Goal: Information Seeking & Learning: Learn about a topic

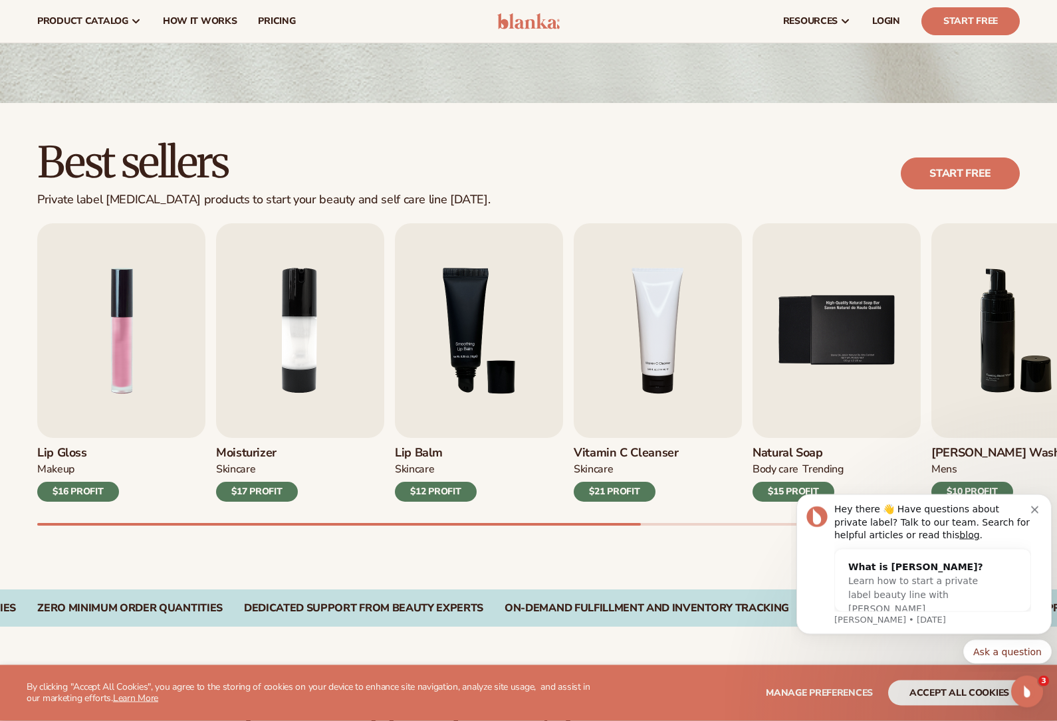
scroll to position [254, 0]
click at [430, 357] on img "3 / 9" at bounding box center [479, 330] width 168 height 215
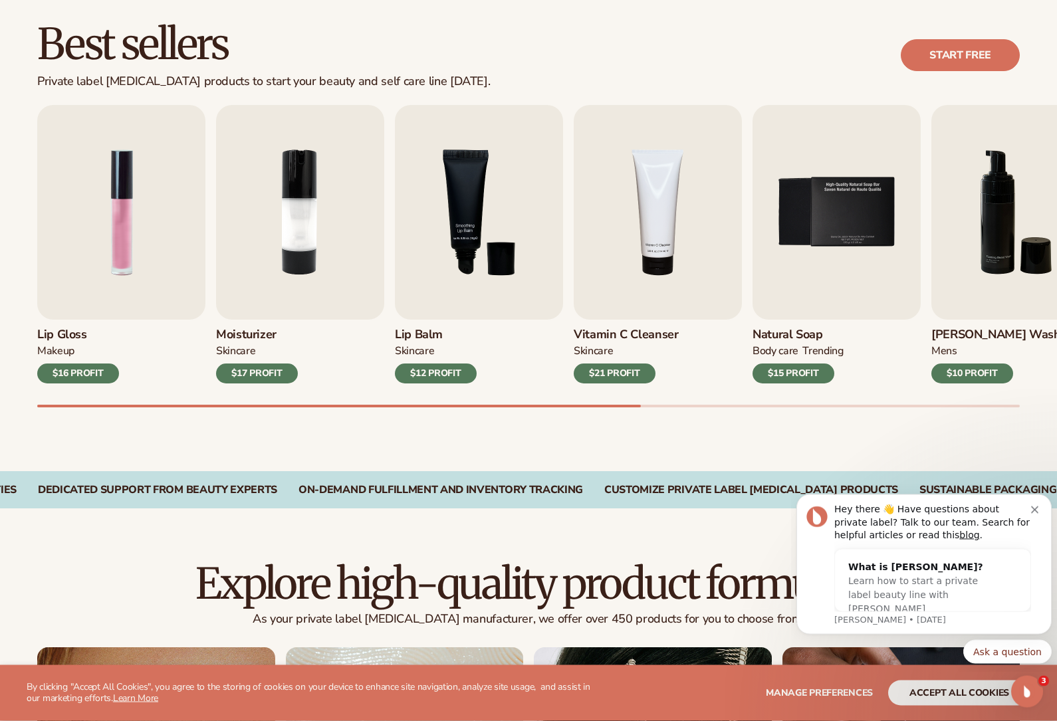
scroll to position [375, 0]
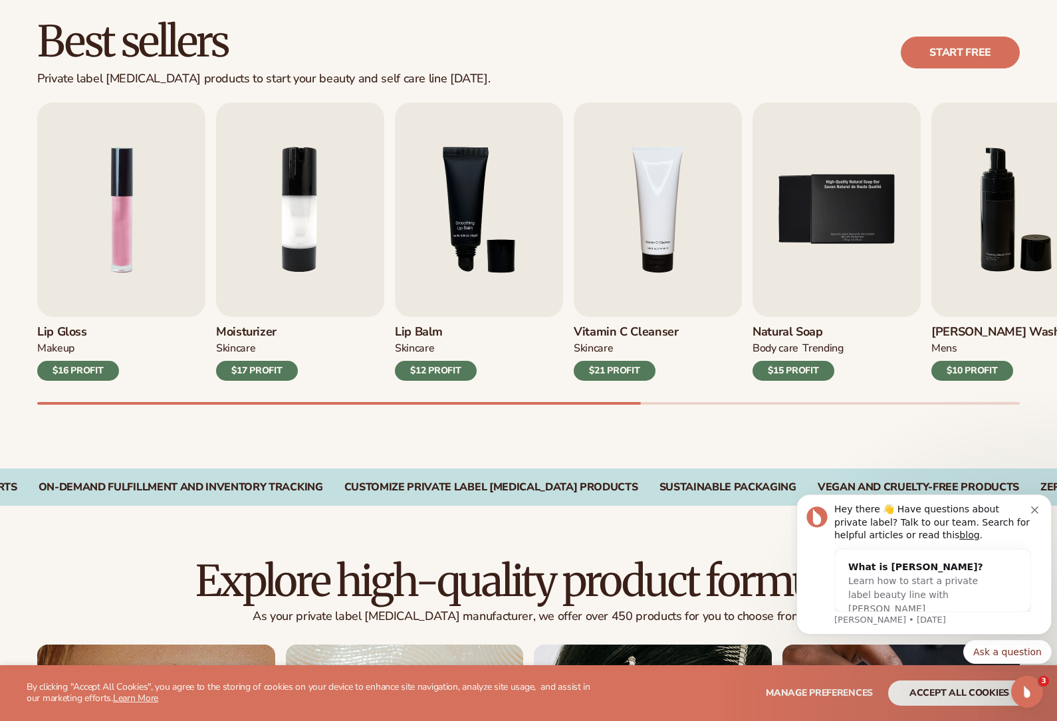
click at [401, 362] on div "$12 PROFIT" at bounding box center [436, 371] width 82 height 20
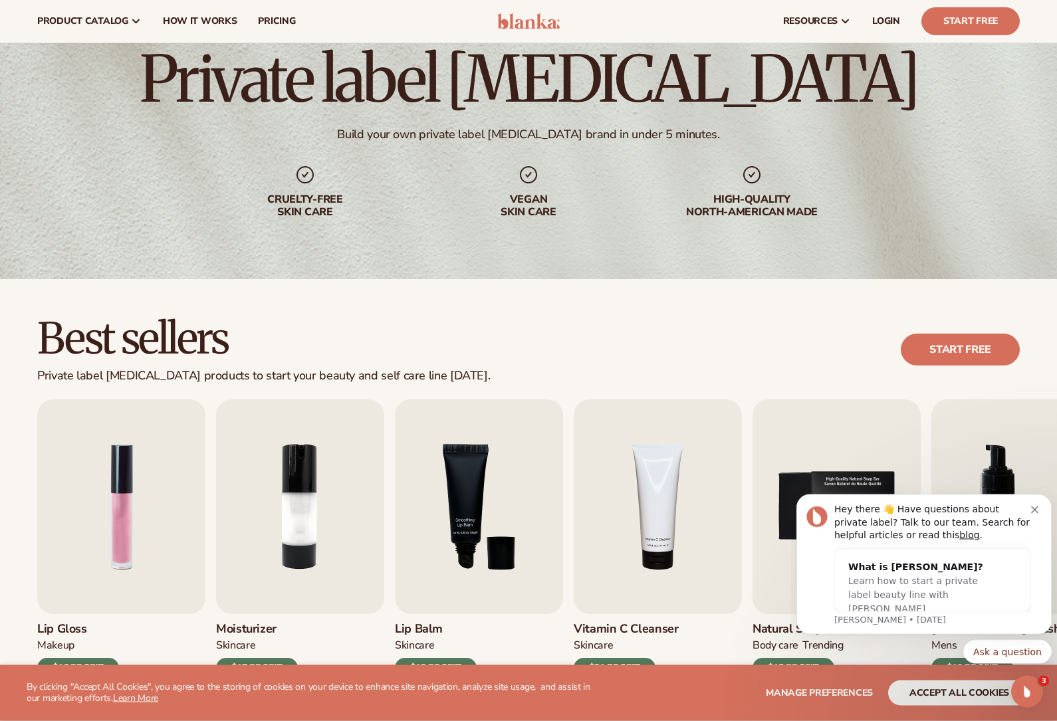
scroll to position [0, 0]
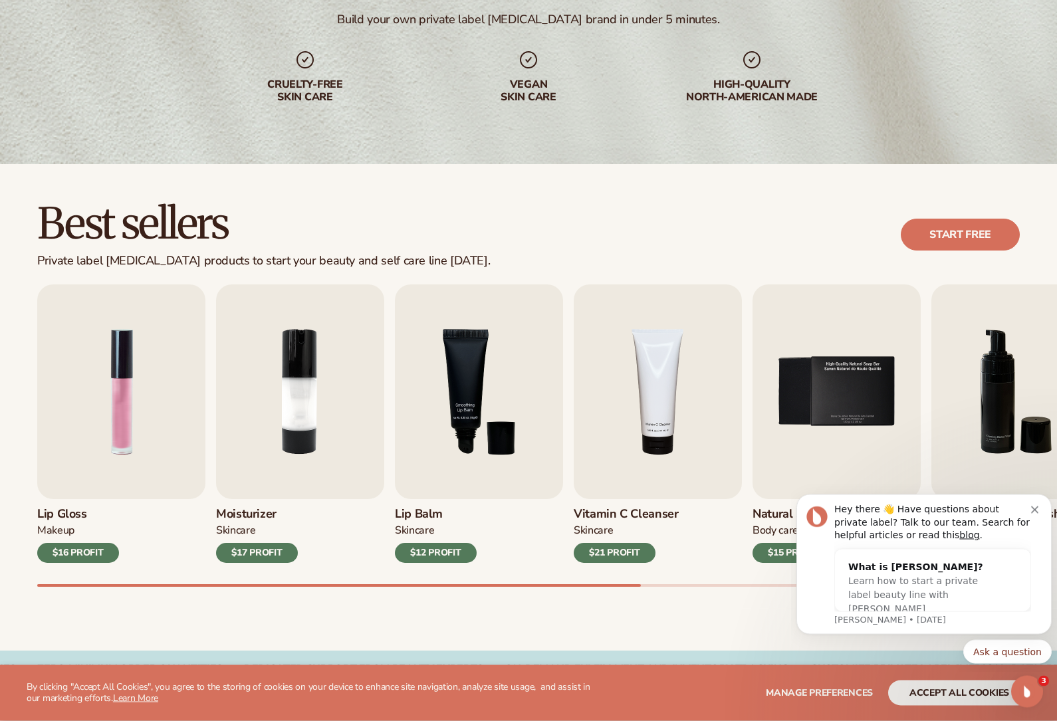
scroll to position [193, 0]
click at [856, 699] on span "Manage preferences" at bounding box center [819, 693] width 107 height 13
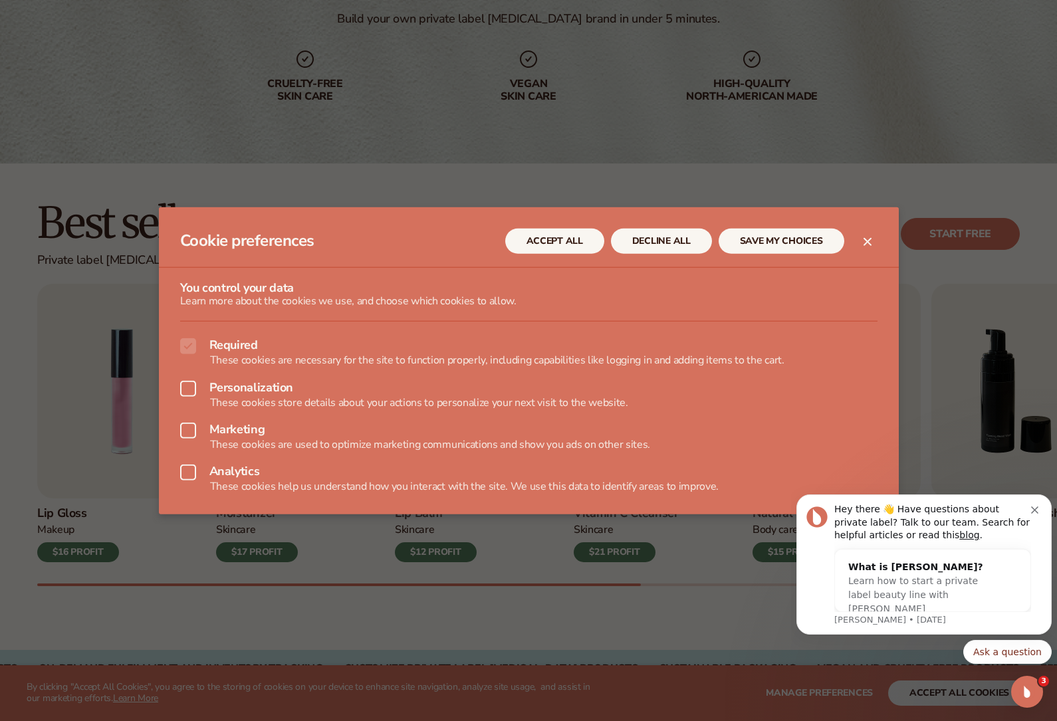
click at [670, 253] on button "DECLINE ALL" at bounding box center [661, 240] width 101 height 25
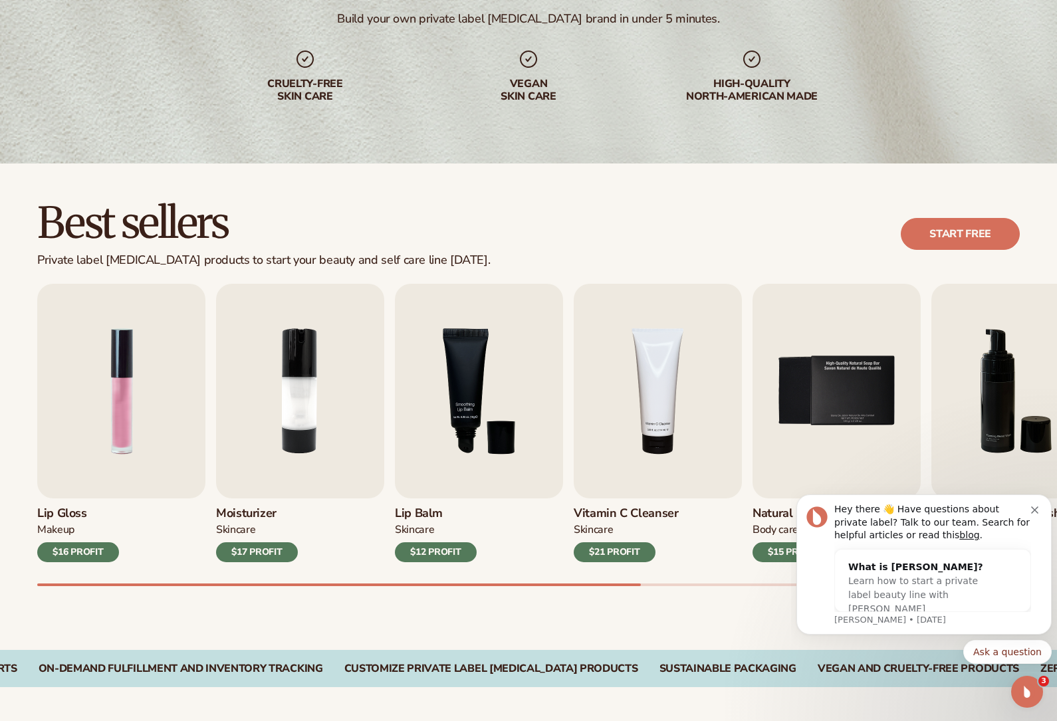
click at [449, 533] on div "SKINCARE" at bounding box center [436, 532] width 82 height 19
click at [462, 543] on div "$12 PROFIT" at bounding box center [436, 553] width 82 height 20
click at [468, 543] on div "$12 PROFIT" at bounding box center [436, 553] width 82 height 20
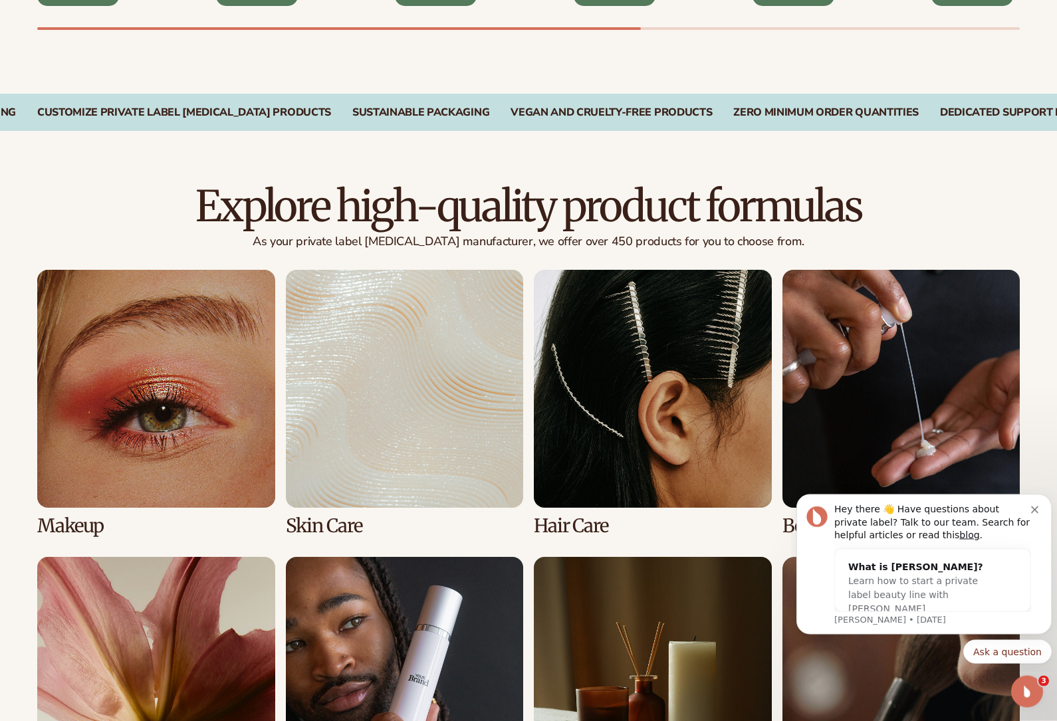
scroll to position [750, 0]
click at [109, 386] on link "1 / 8" at bounding box center [156, 403] width 238 height 266
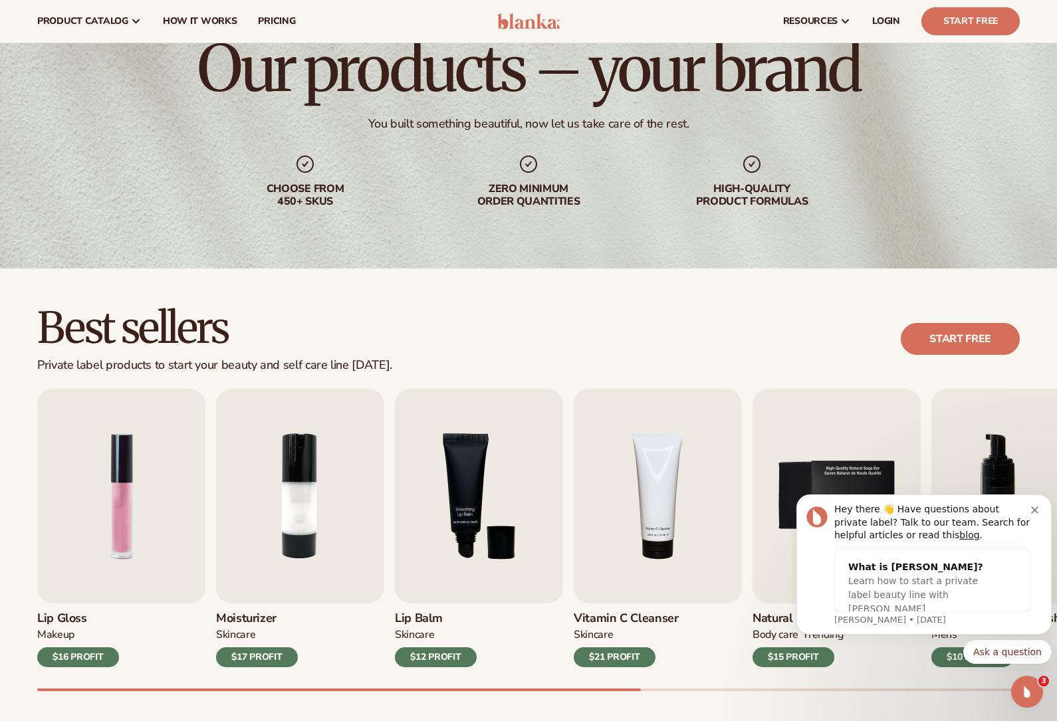
scroll to position [87, 0]
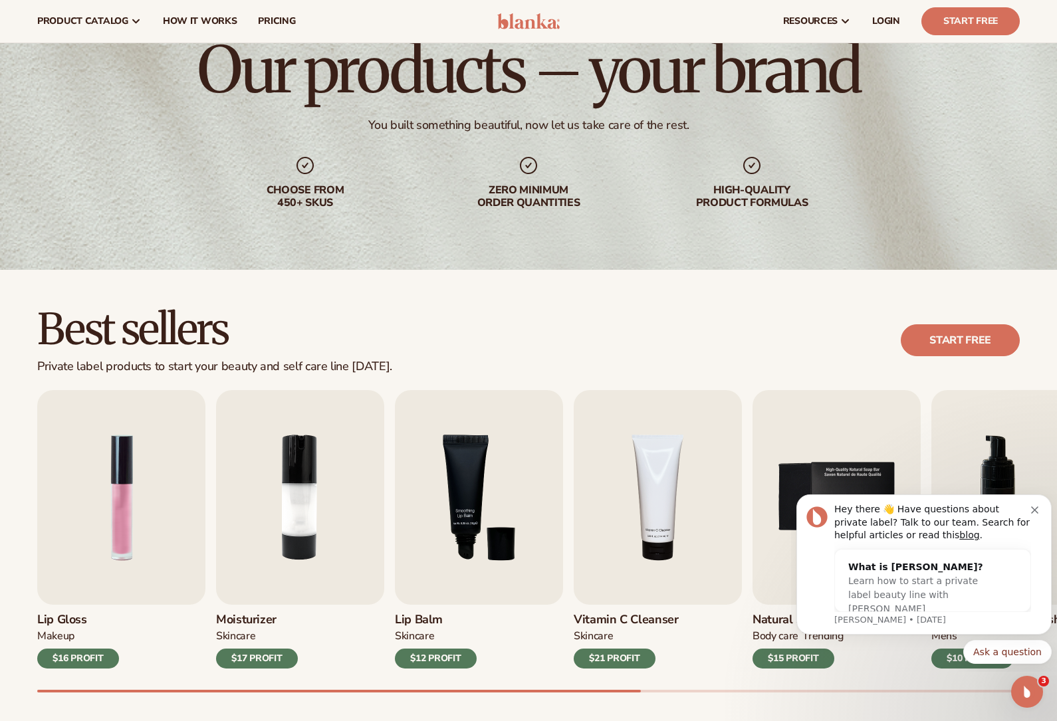
click at [510, 459] on img "3 / 9" at bounding box center [479, 497] width 168 height 215
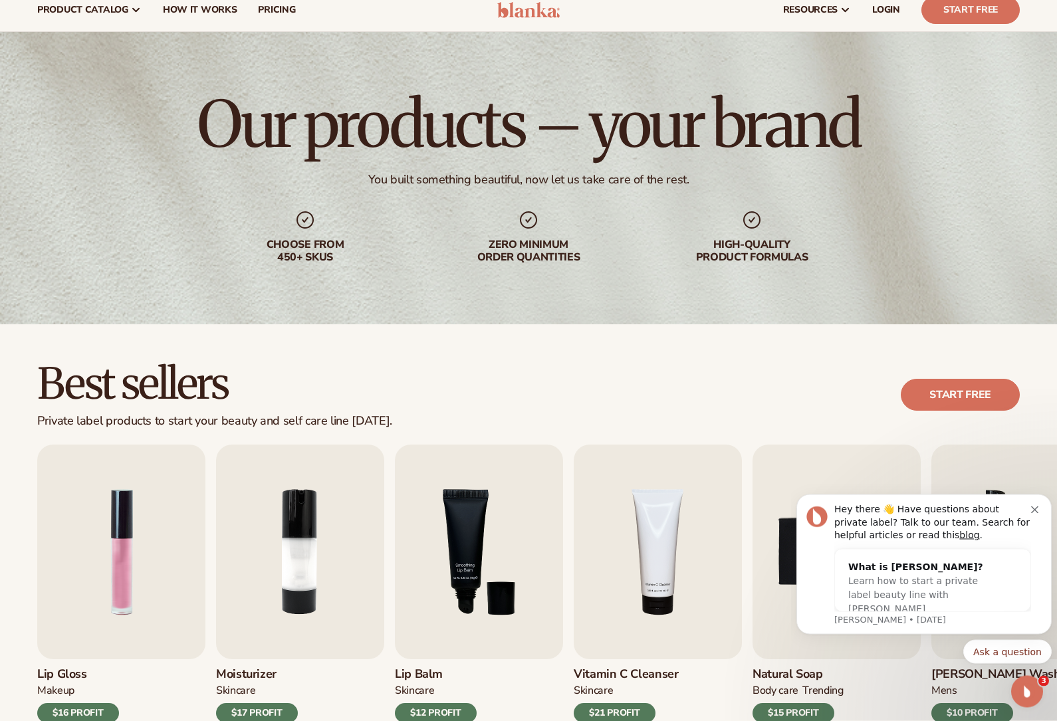
scroll to position [0, 0]
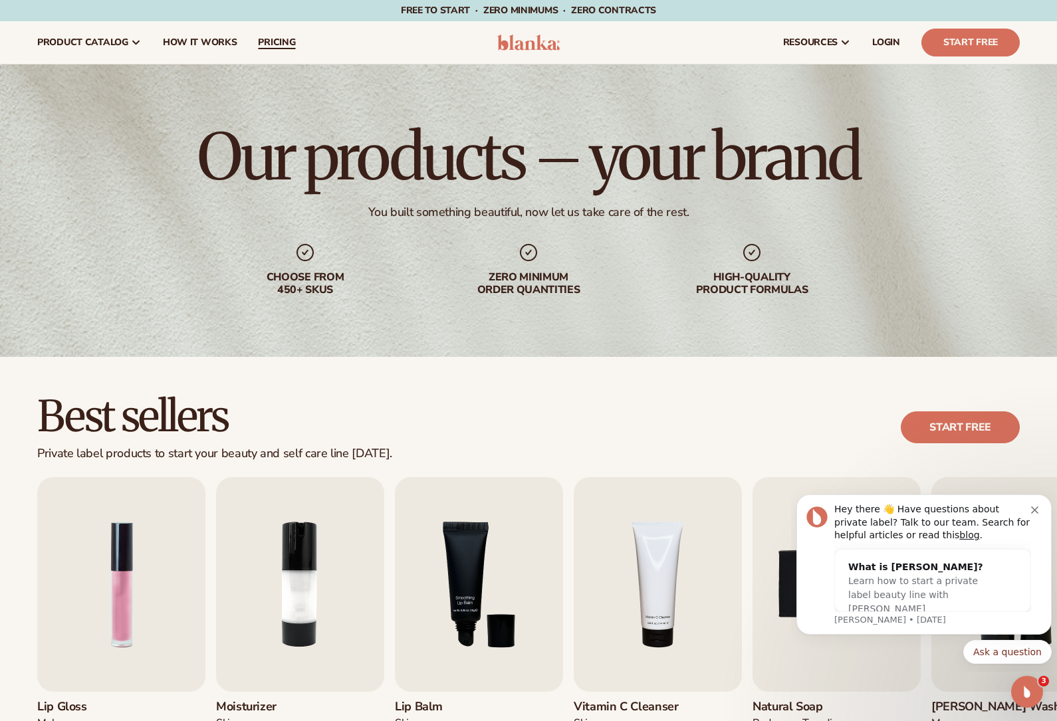
click at [280, 45] on span "pricing" at bounding box center [276, 42] width 37 height 11
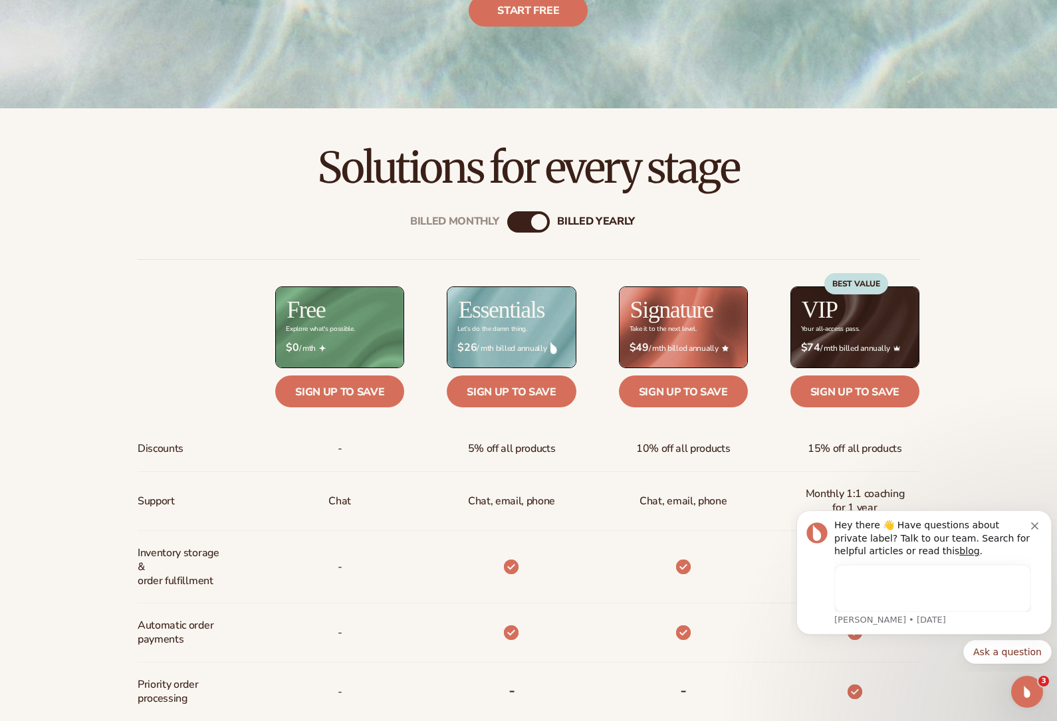
click at [542, 215] on div "billed Yearly" at bounding box center [539, 222] width 16 height 16
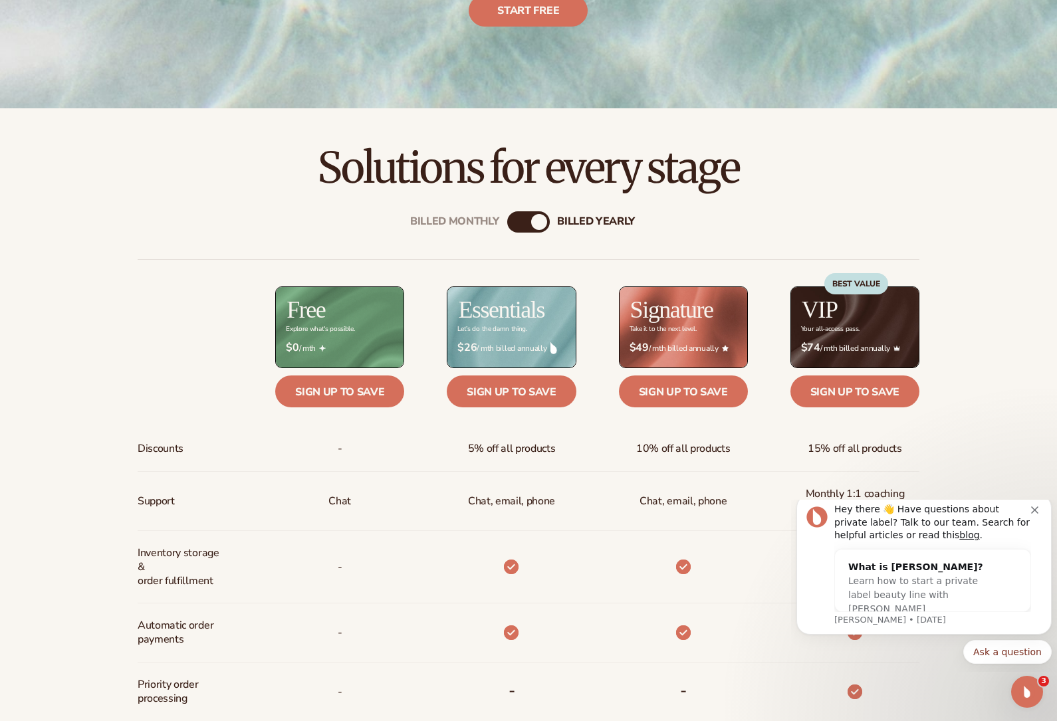
click at [530, 243] on div "Billed Monthly billed Yearly Billed Monthly billed Yearly Discounts Support Inv…" at bounding box center [528, 632] width 856 height 884
click at [522, 222] on div "Billed Monthly" at bounding box center [515, 222] width 16 height 16
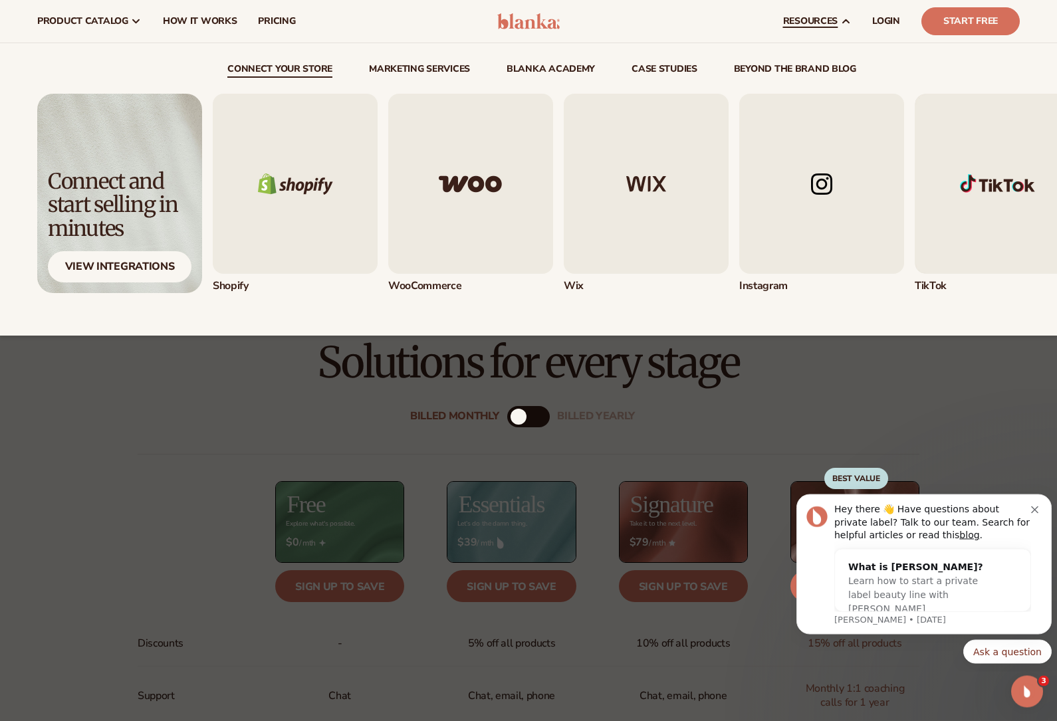
scroll to position [142, 0]
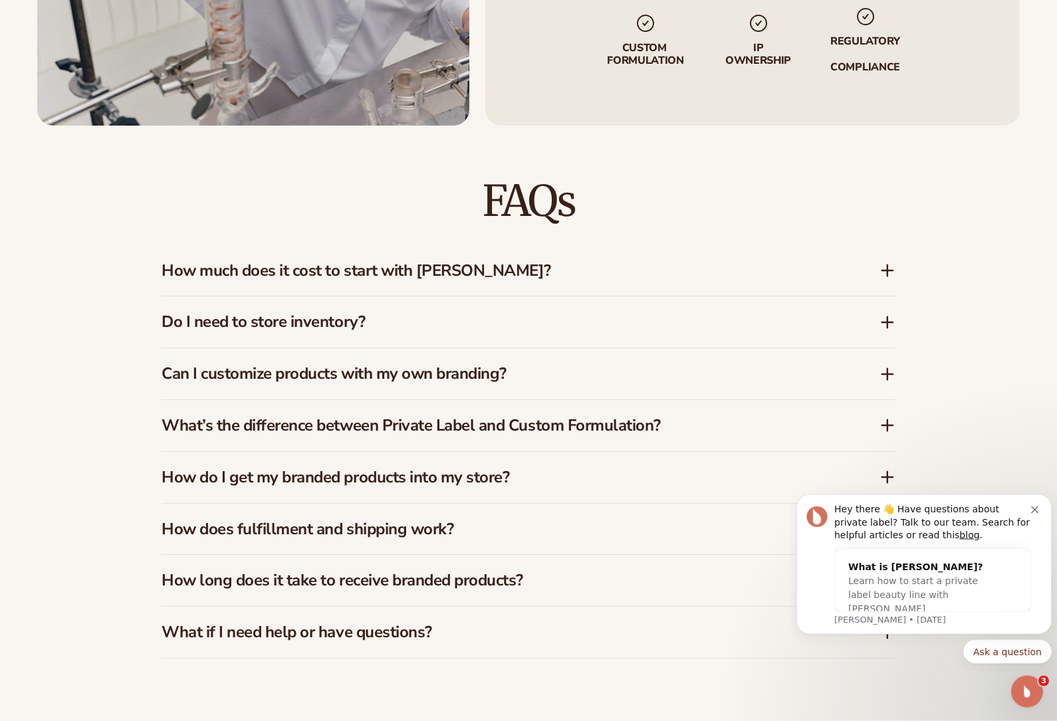
scroll to position [1820, 0]
click at [709, 366] on h3 "Can I customize products with my own branding?" at bounding box center [501, 373] width 678 height 19
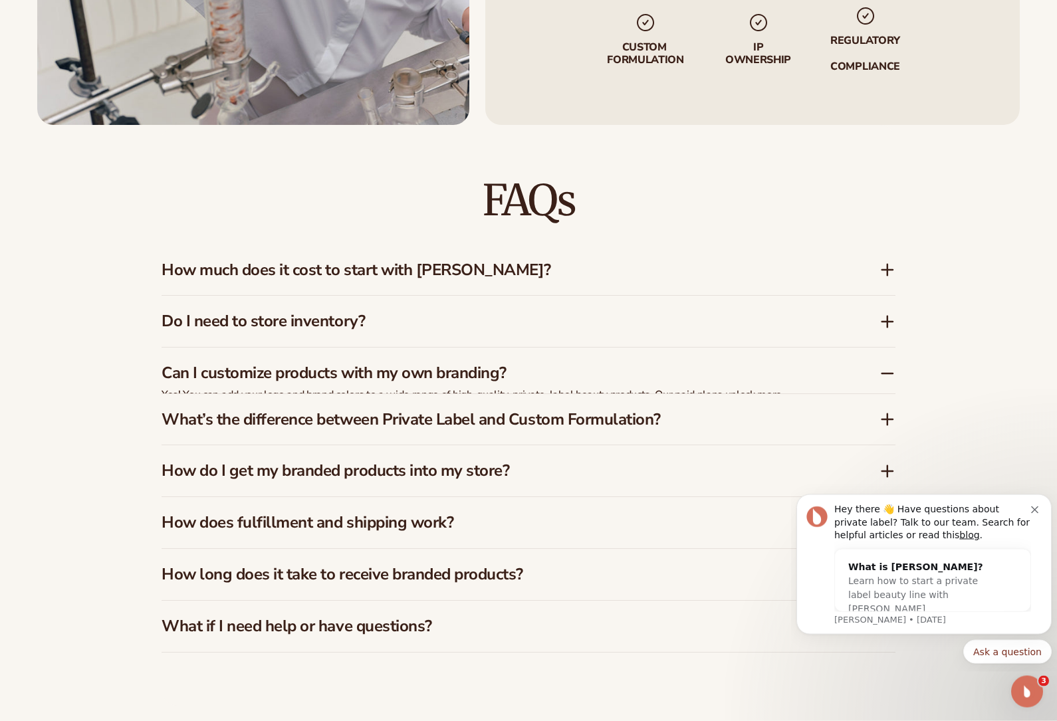
scroll to position [1821, 0]
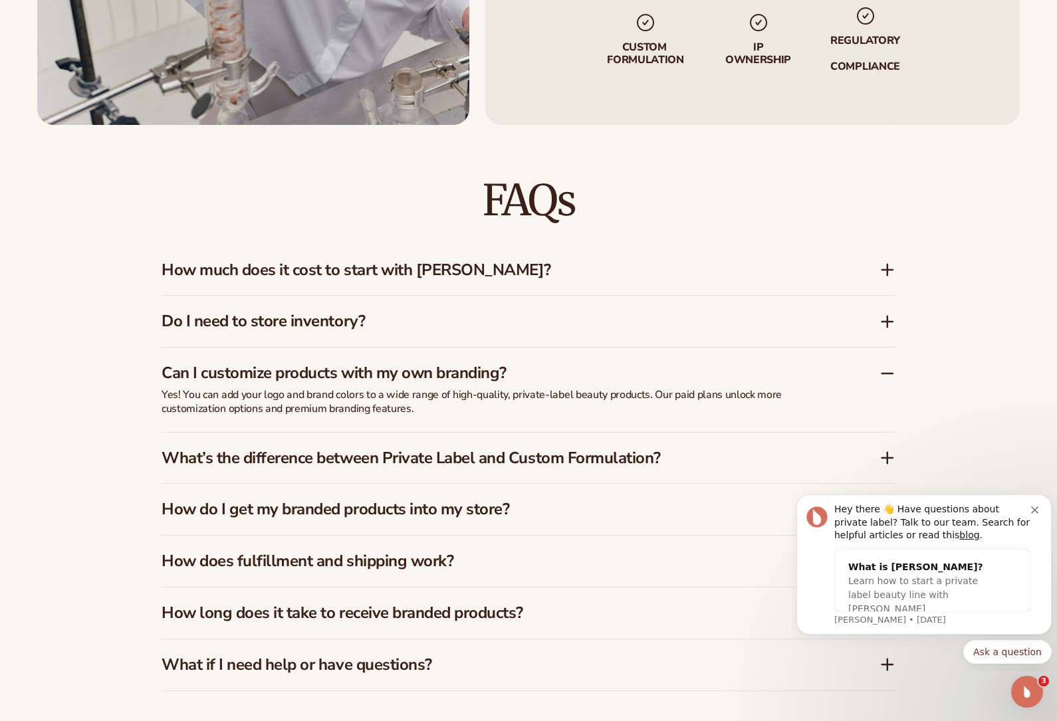
click at [616, 463] on h3 "What’s the difference between Private Label and Custom Formulation?" at bounding box center [501, 458] width 678 height 19
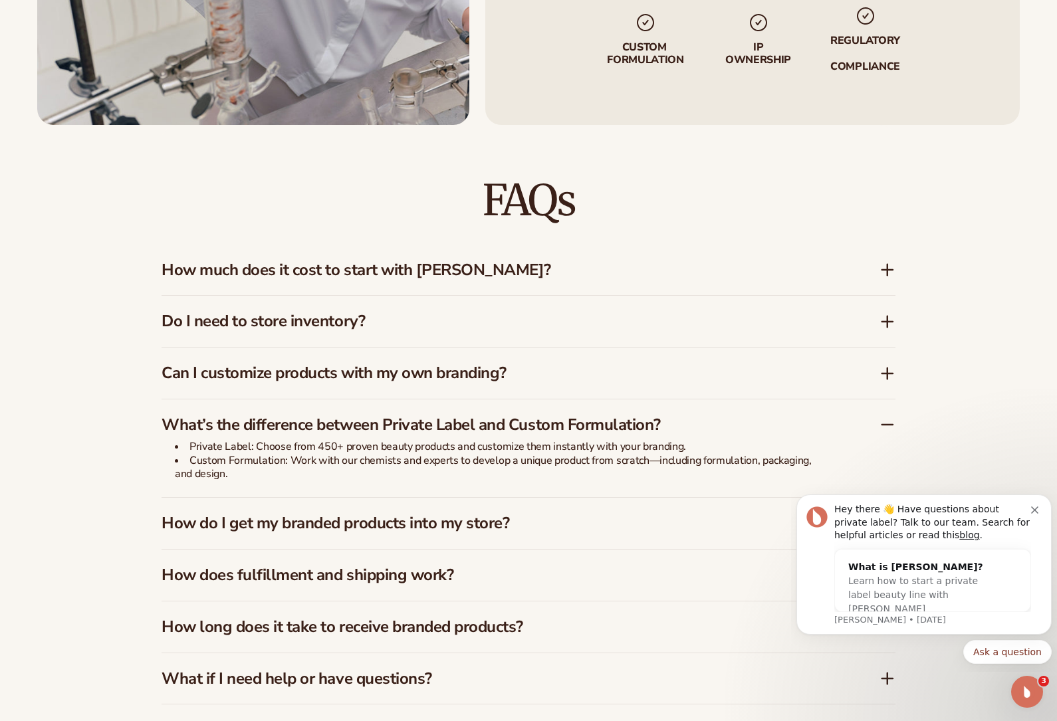
click at [599, 516] on h3 "How do I get my branded products into my store?" at bounding box center [501, 523] width 678 height 19
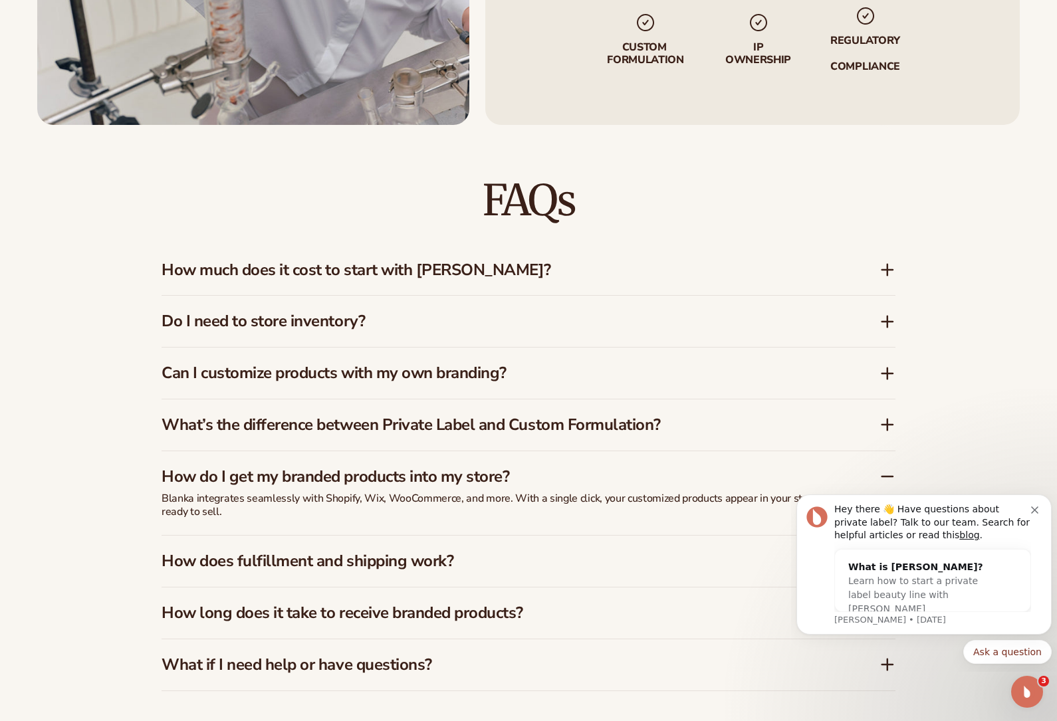
click at [555, 557] on h3 "How does fulfillment and shipping work?" at bounding box center [501, 561] width 678 height 19
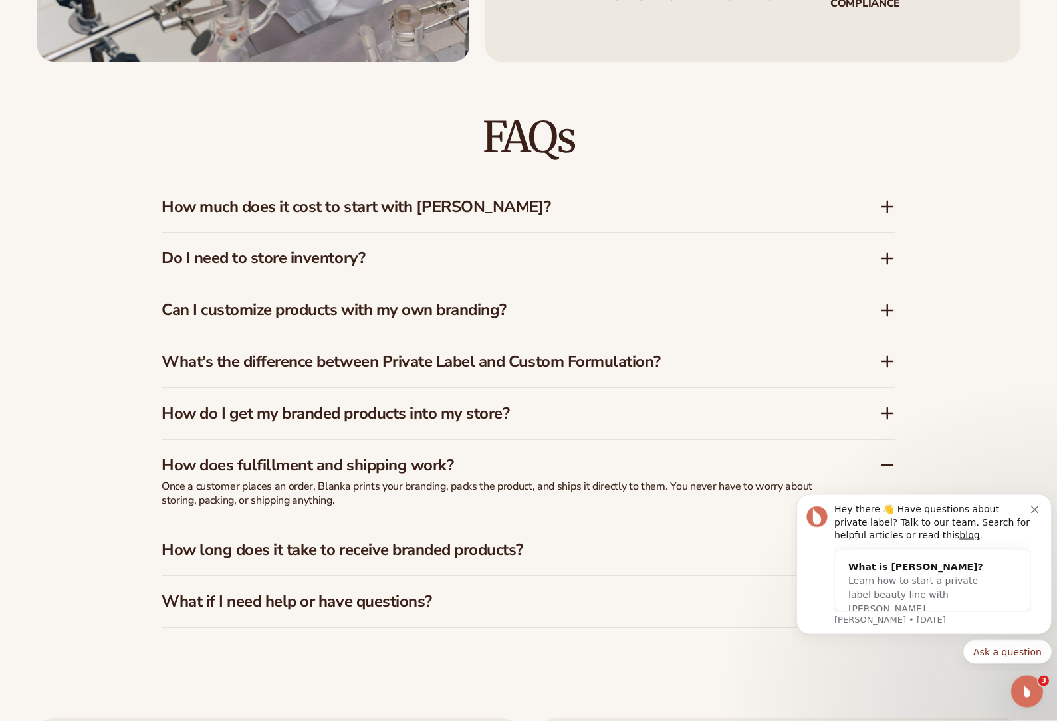
scroll to position [1884, 0]
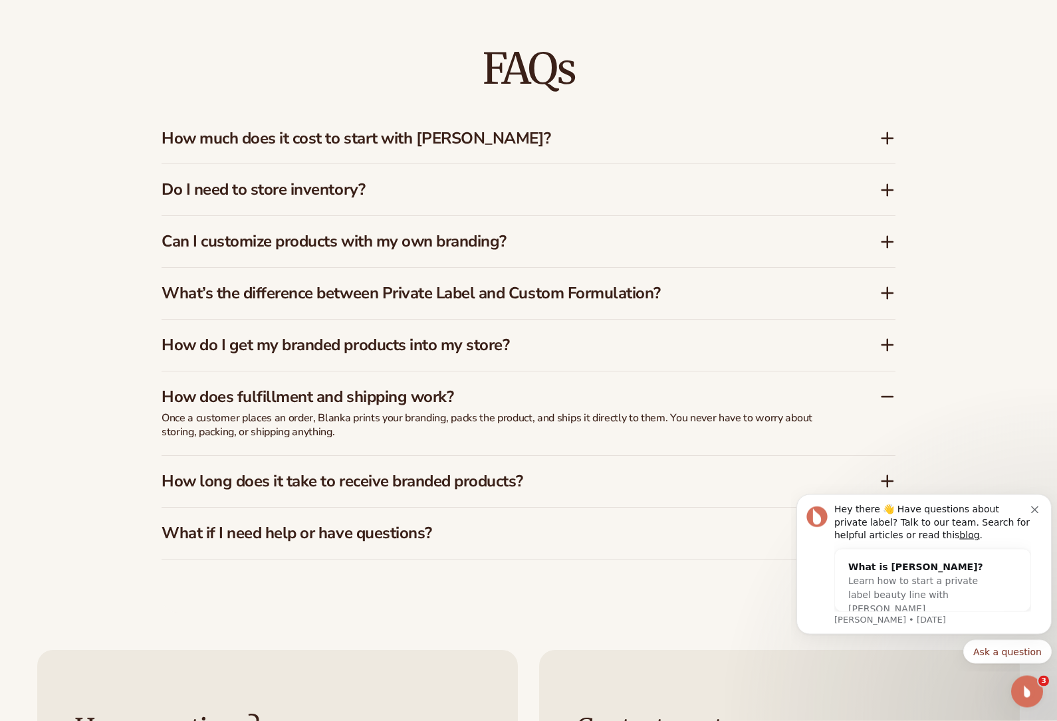
click at [590, 475] on h3 "How long does it take to receive branded products?" at bounding box center [501, 482] width 678 height 19
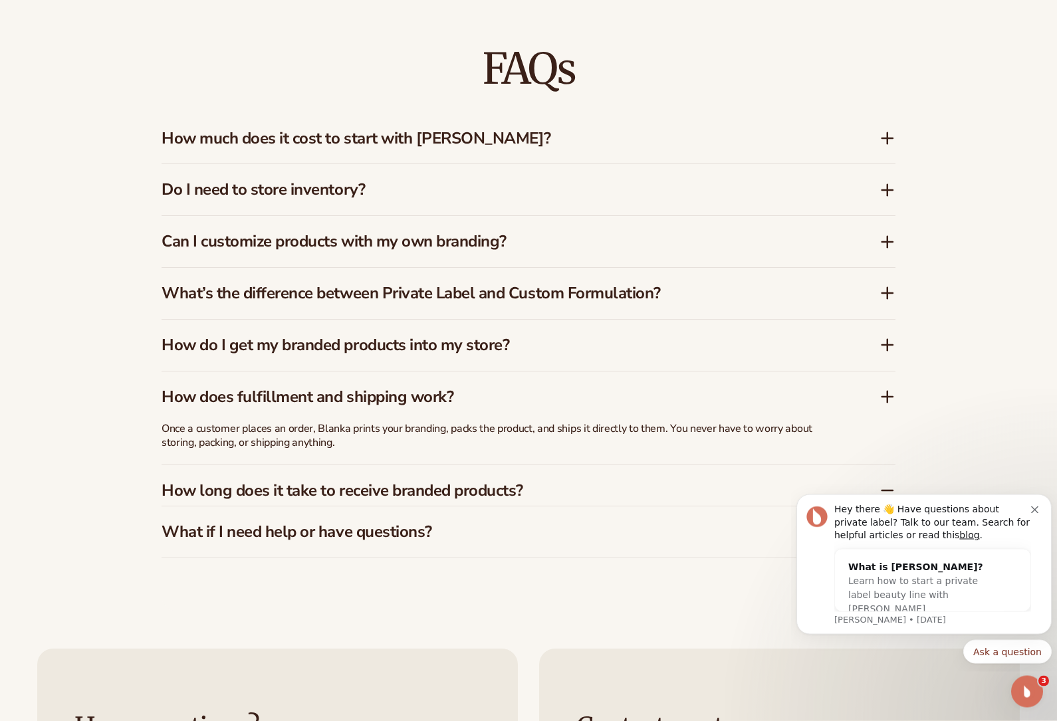
scroll to position [1952, 0]
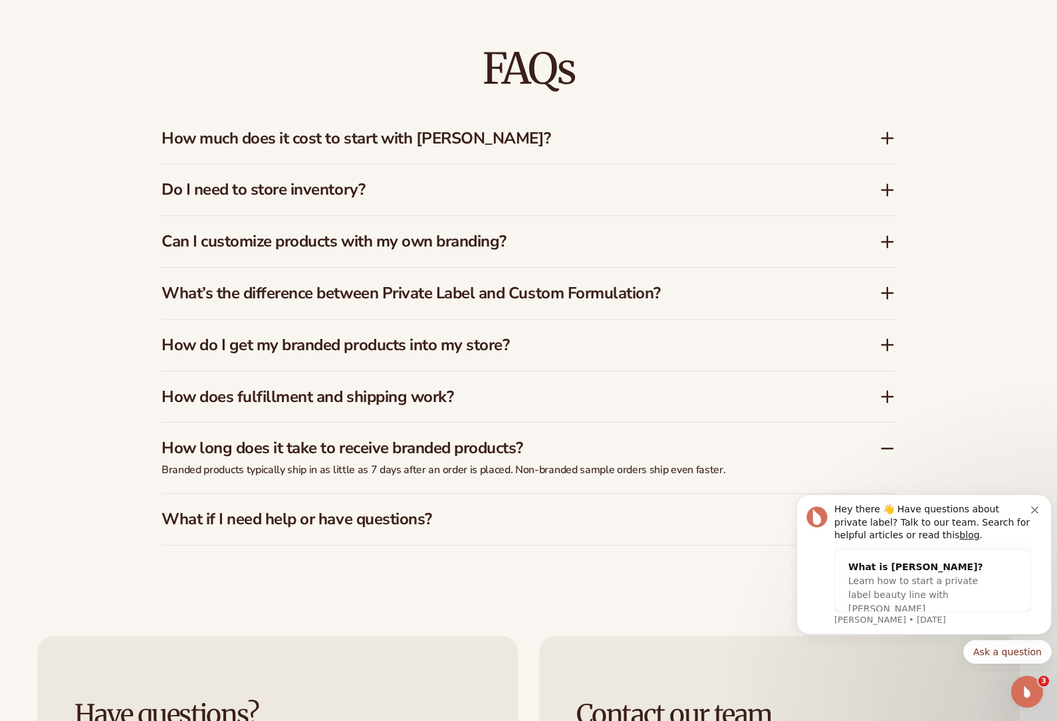
click at [606, 535] on div "What if I need help or have questions?" at bounding box center [529, 519] width 734 height 51
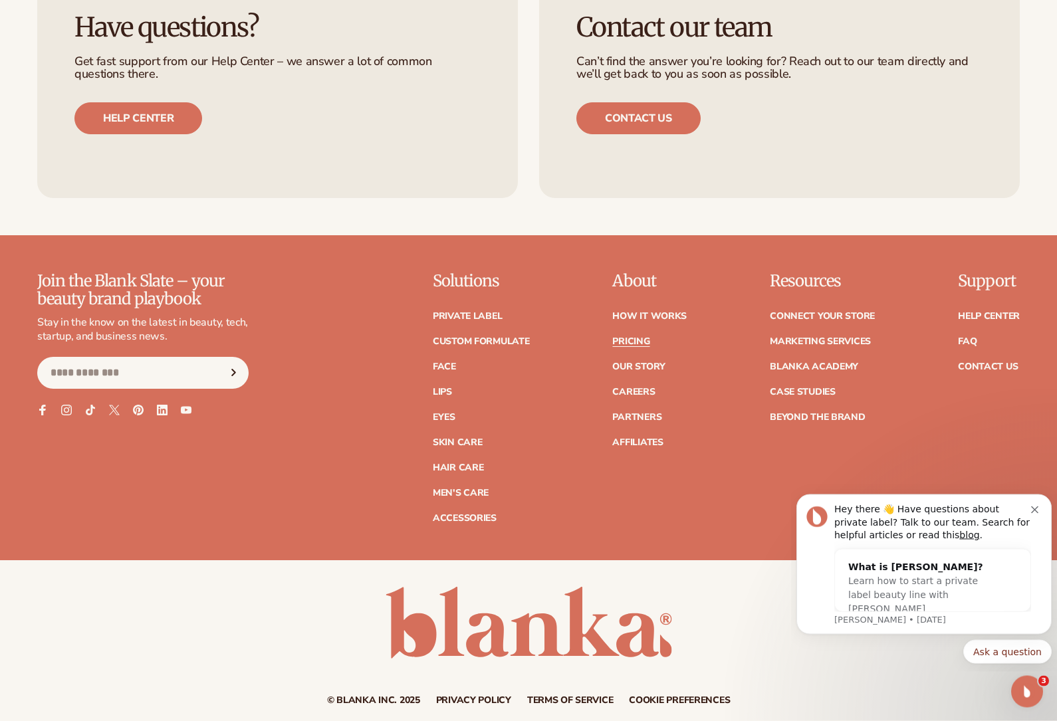
scroll to position [2664, 0]
click at [997, 365] on link "Contact Us" at bounding box center [988, 366] width 60 height 9
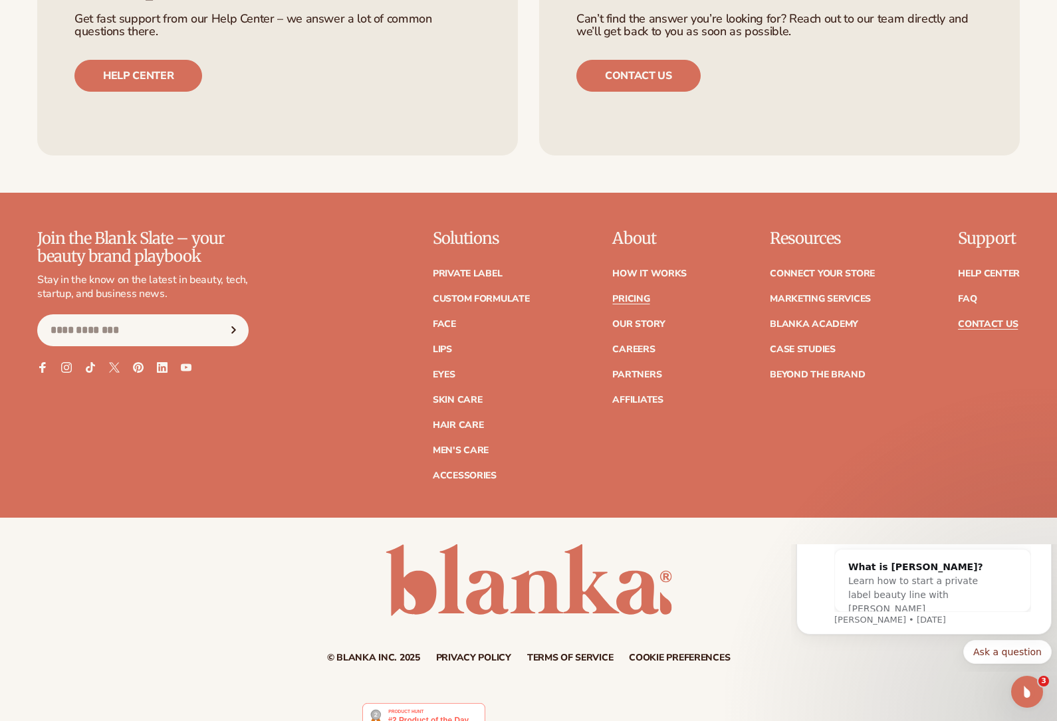
scroll to position [2622, 0]
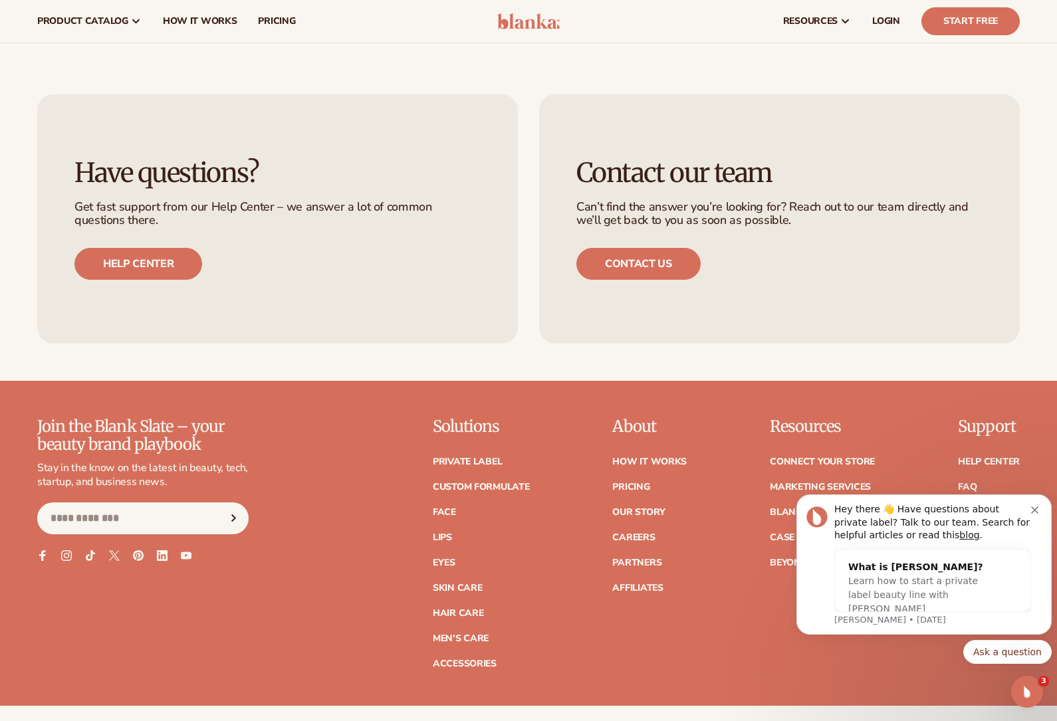
scroll to position [827, 0]
